Goal: Task Accomplishment & Management: Manage account settings

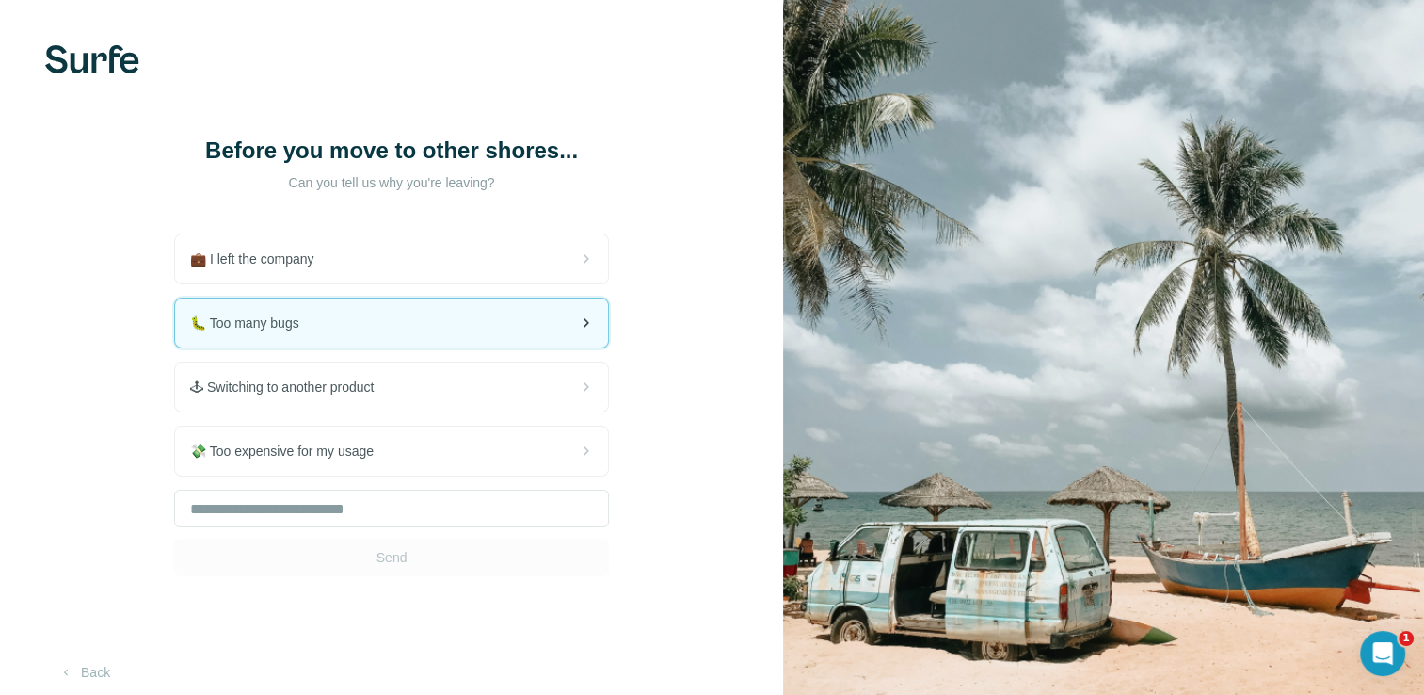
click at [323, 331] on div "🐛 Too many bugs" at bounding box center [391, 322] width 433 height 49
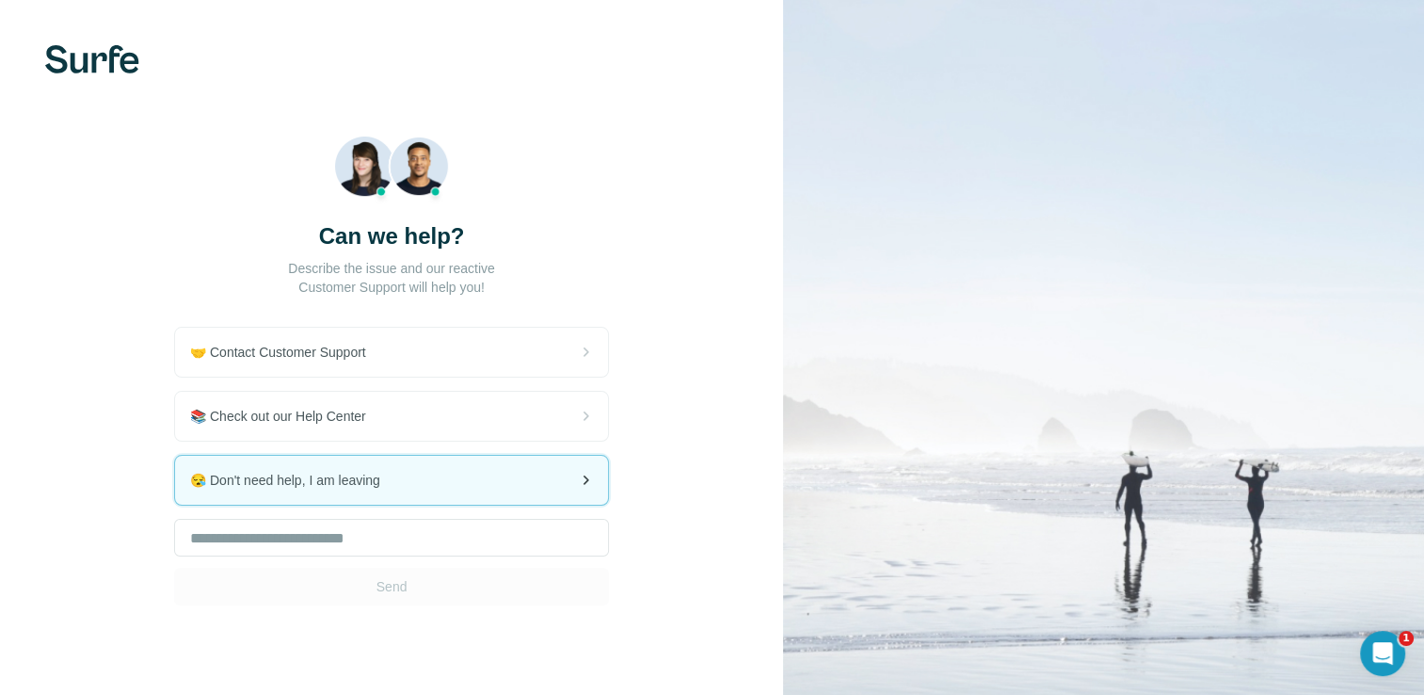
click at [378, 495] on div "😪 Don't need help, I am leaving" at bounding box center [391, 480] width 433 height 49
